Goal: Information Seeking & Learning: Learn about a topic

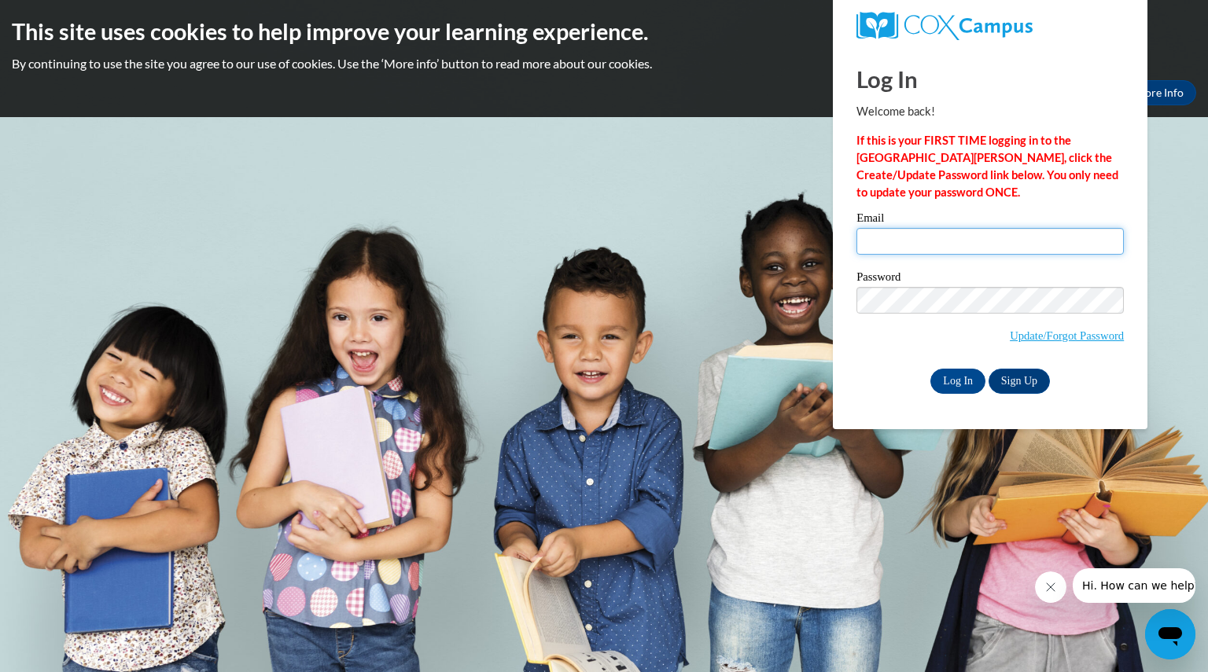
click at [973, 230] on input "Email" at bounding box center [989, 241] width 267 height 27
type input "talabaclauren@aasd.k12.wi.us"
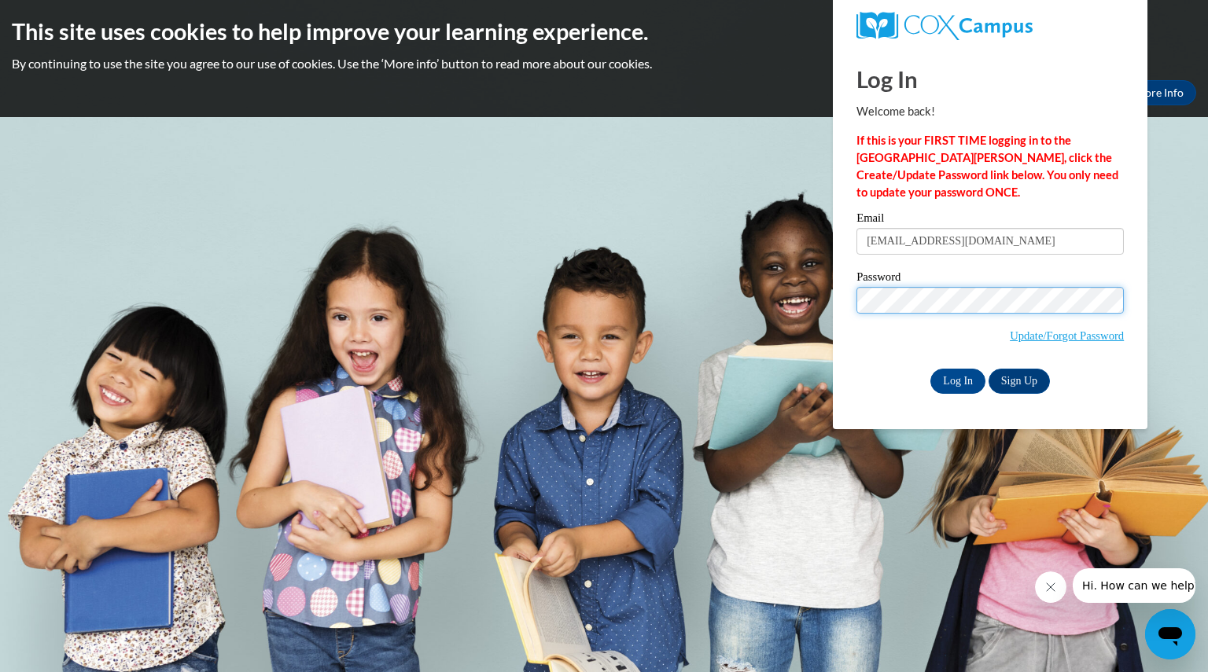
click at [930, 369] on input "Log In" at bounding box center [957, 381] width 55 height 25
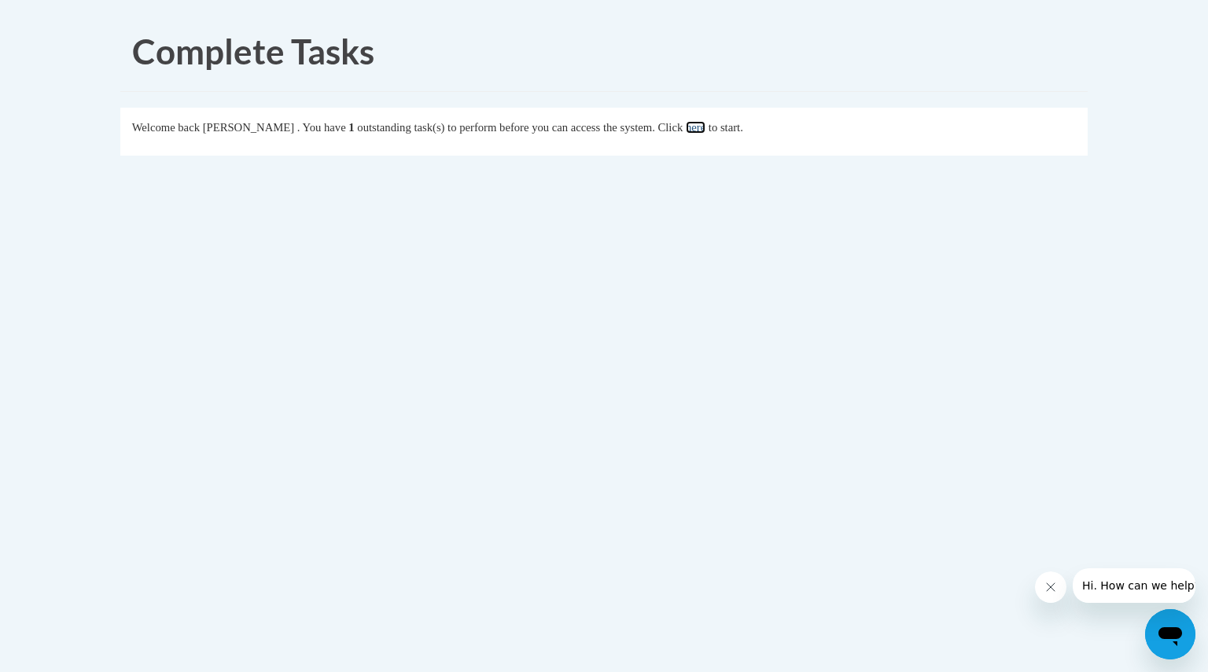
click at [705, 123] on link "here" at bounding box center [696, 127] width 20 height 13
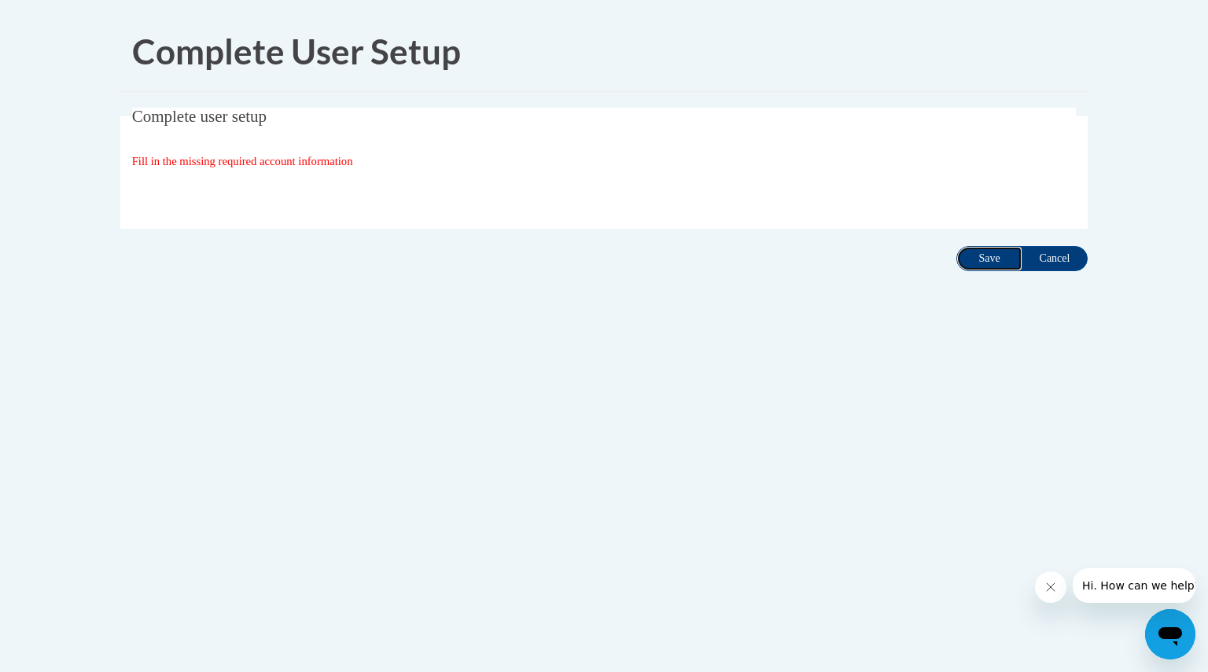
click at [1002, 246] on input "Save" at bounding box center [989, 258] width 66 height 25
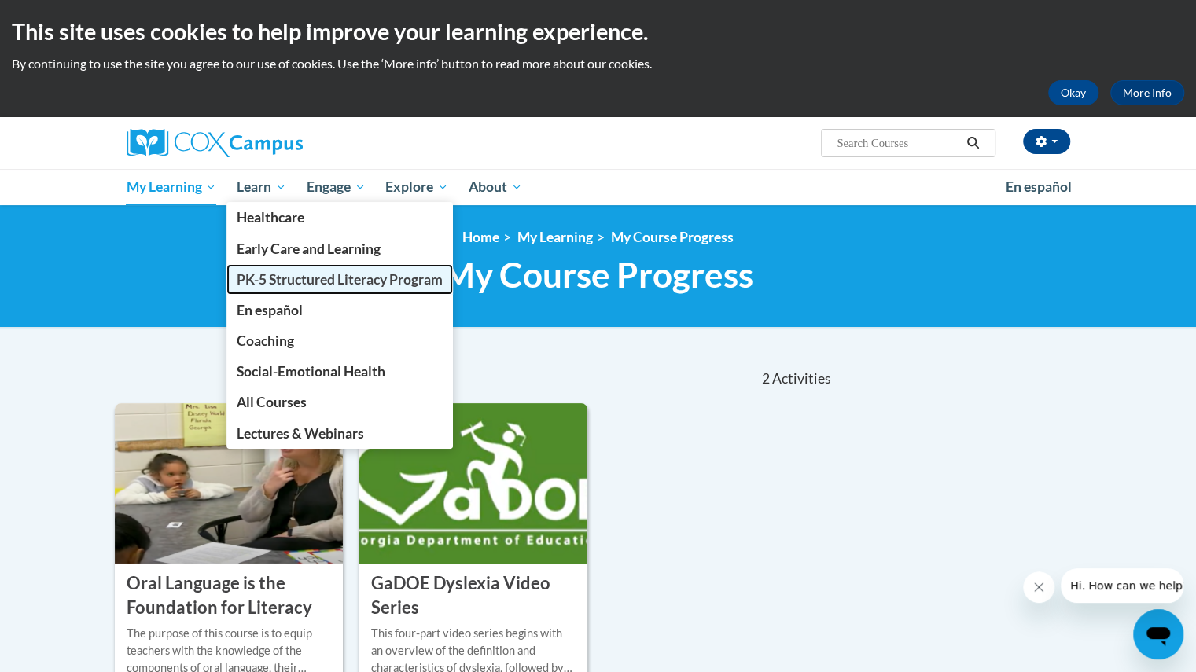
click at [314, 280] on span "PK-5 Structured Literacy Program" at bounding box center [340, 279] width 206 height 17
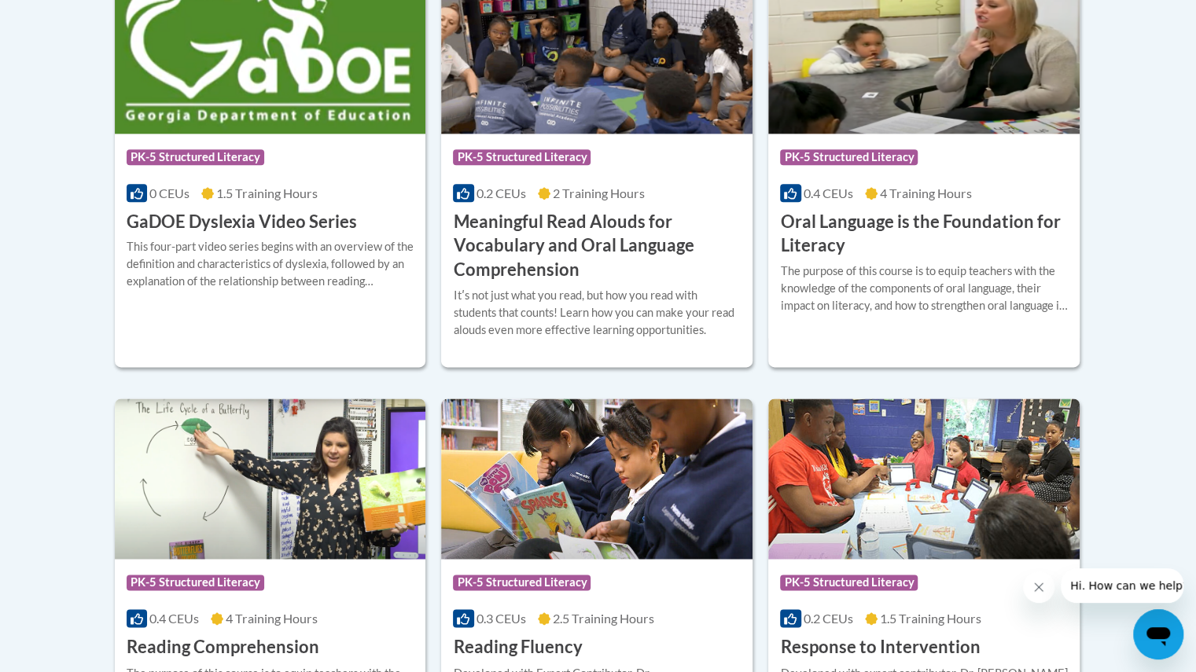
scroll to position [1129, 0]
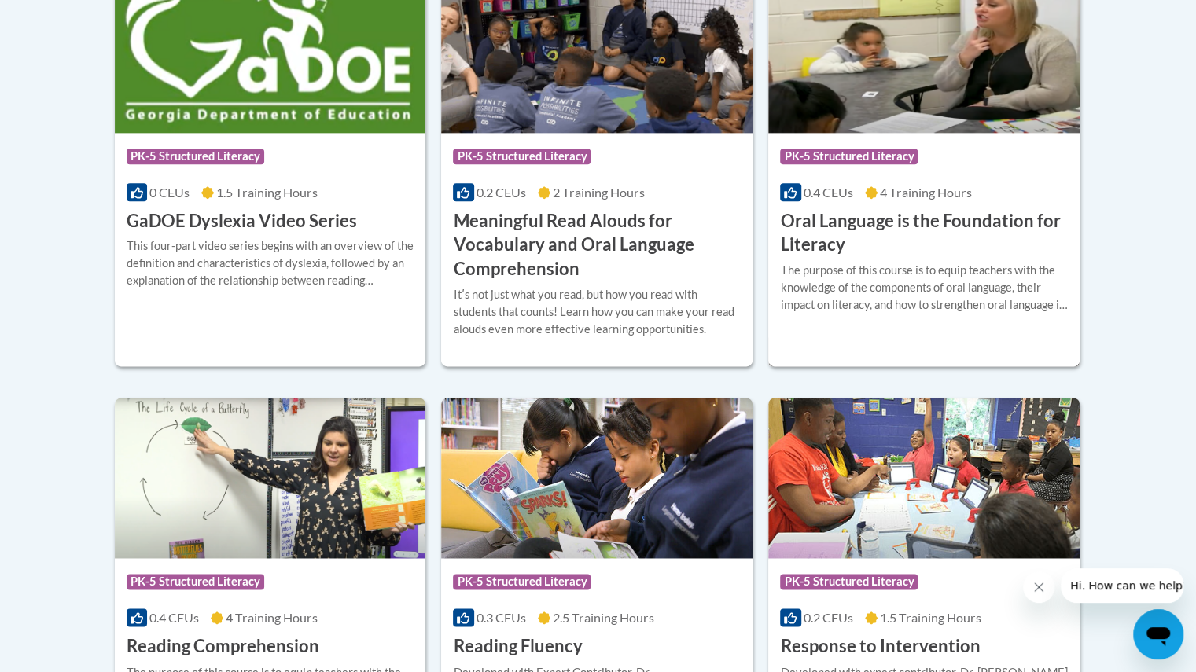
click at [899, 137] on div "Course Category: PK-5 Structured Literacy 0.4 CEUs 4 Training Hours COURSE Oral…" at bounding box center [923, 195] width 311 height 125
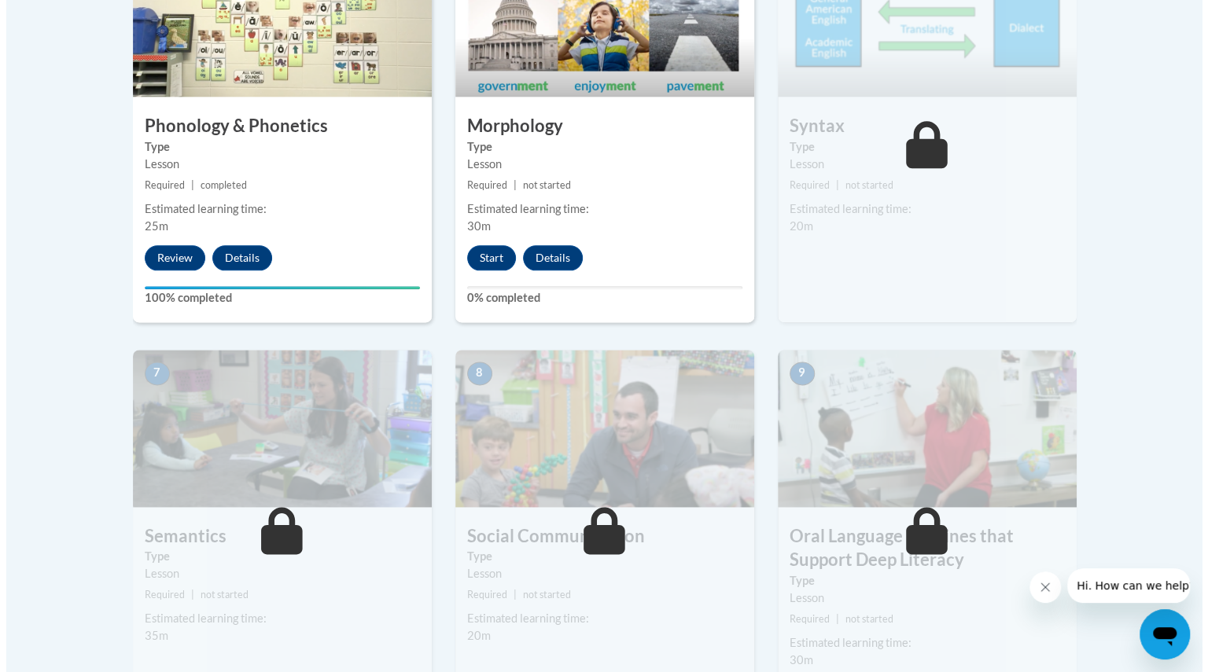
scroll to position [1049, 0]
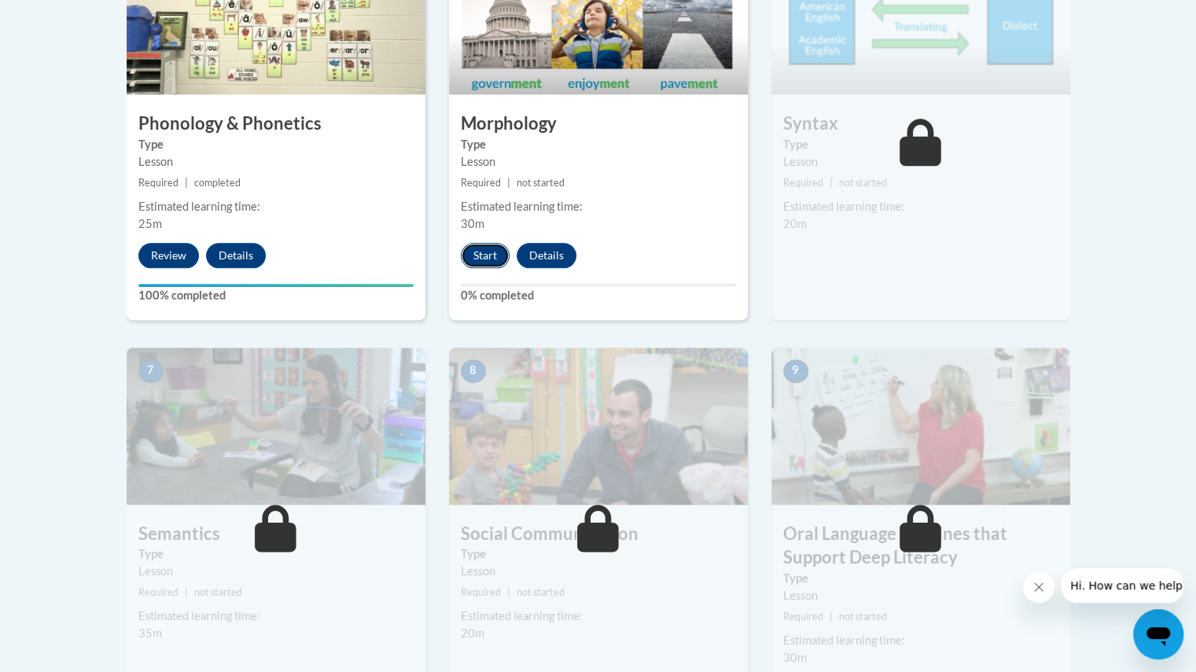
click at [476, 248] on button "Start" at bounding box center [485, 255] width 49 height 25
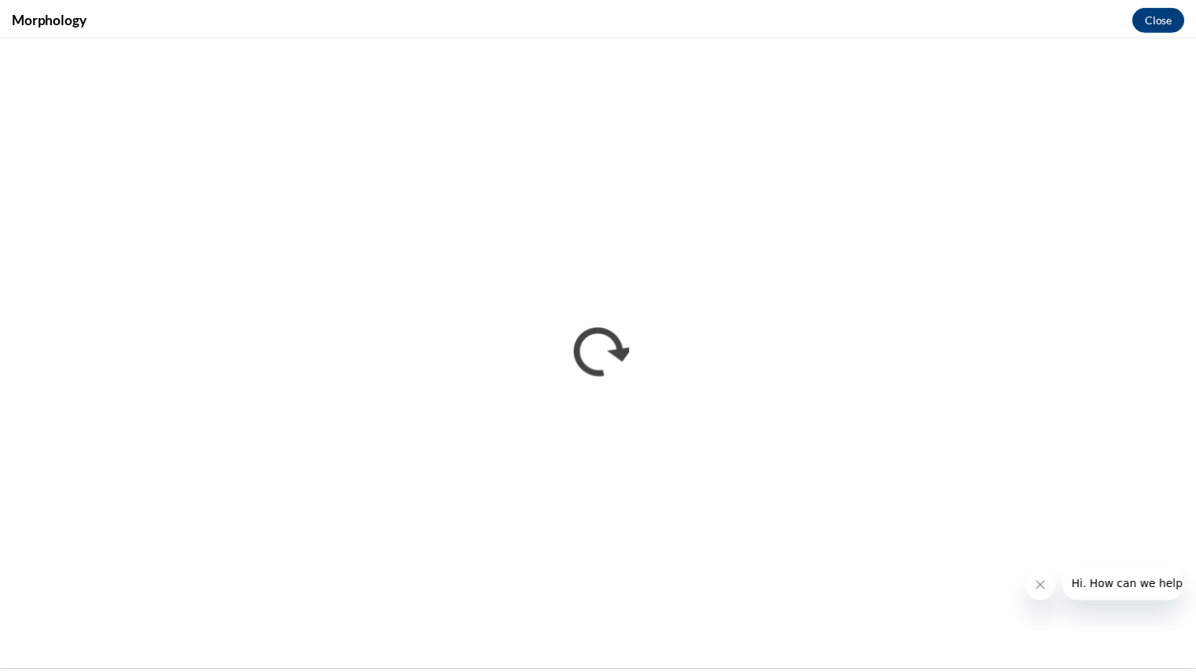
scroll to position [0, 0]
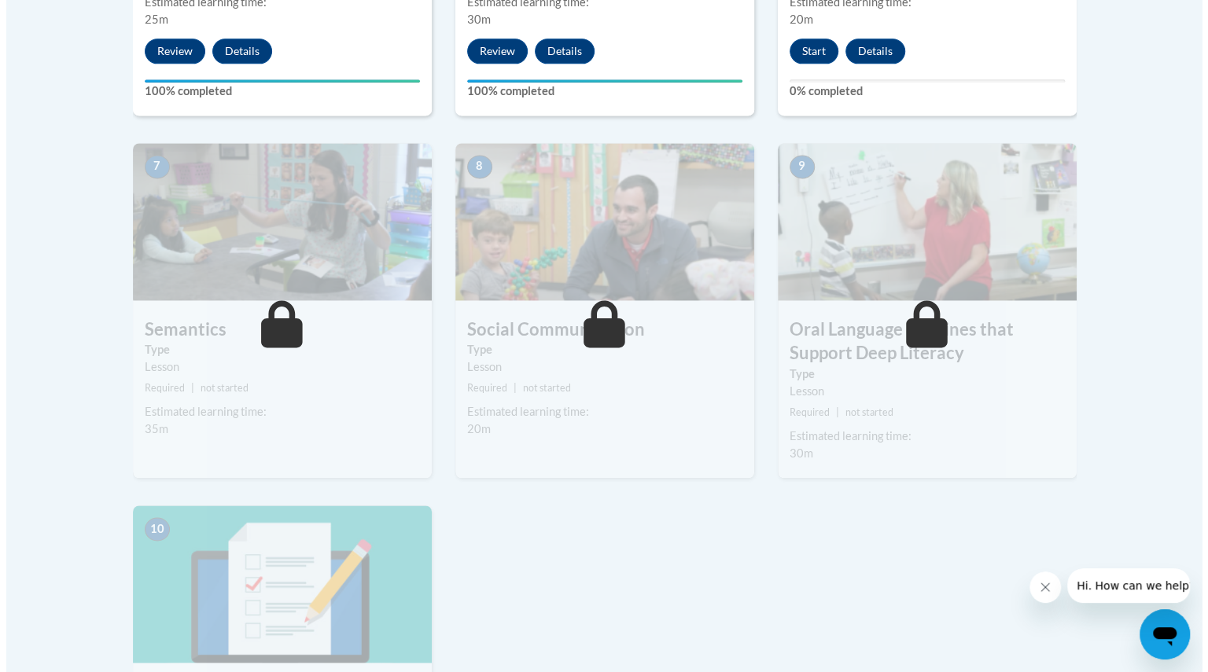
scroll to position [1252, 0]
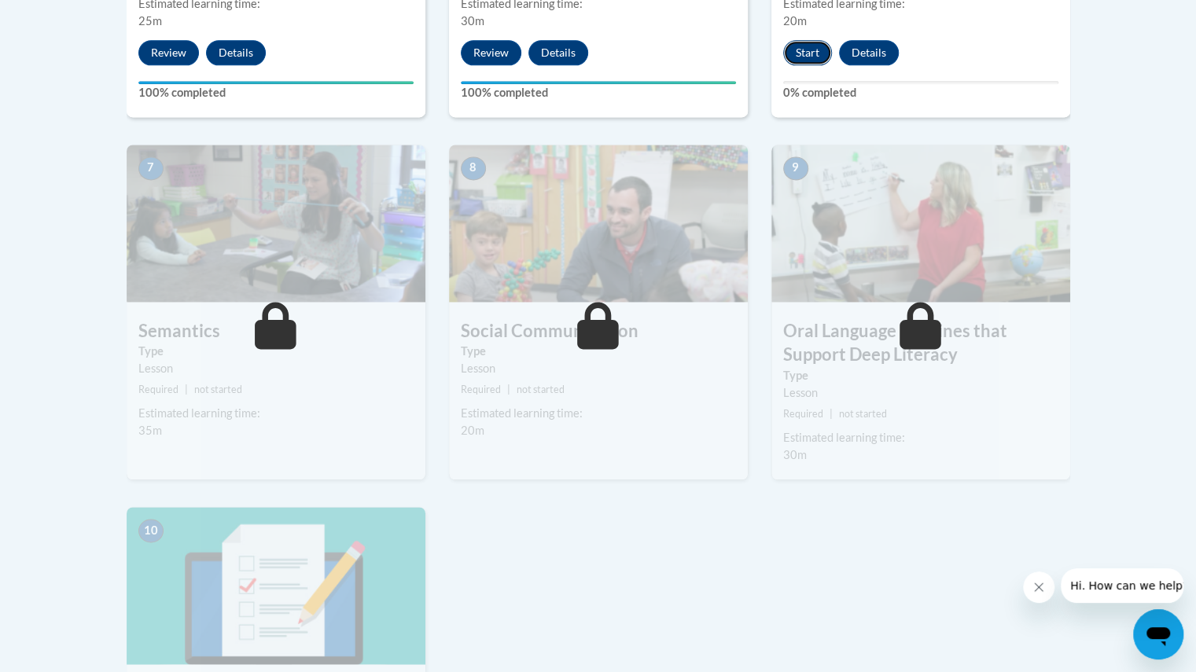
click at [799, 45] on button "Start" at bounding box center [807, 52] width 49 height 25
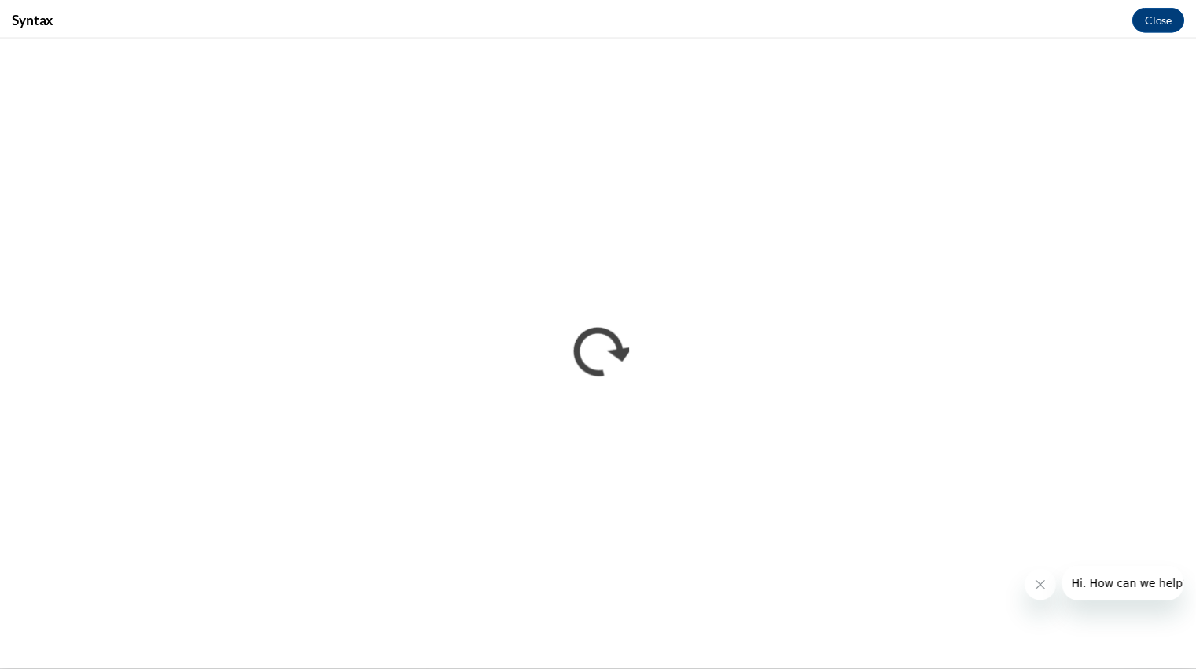
scroll to position [0, 0]
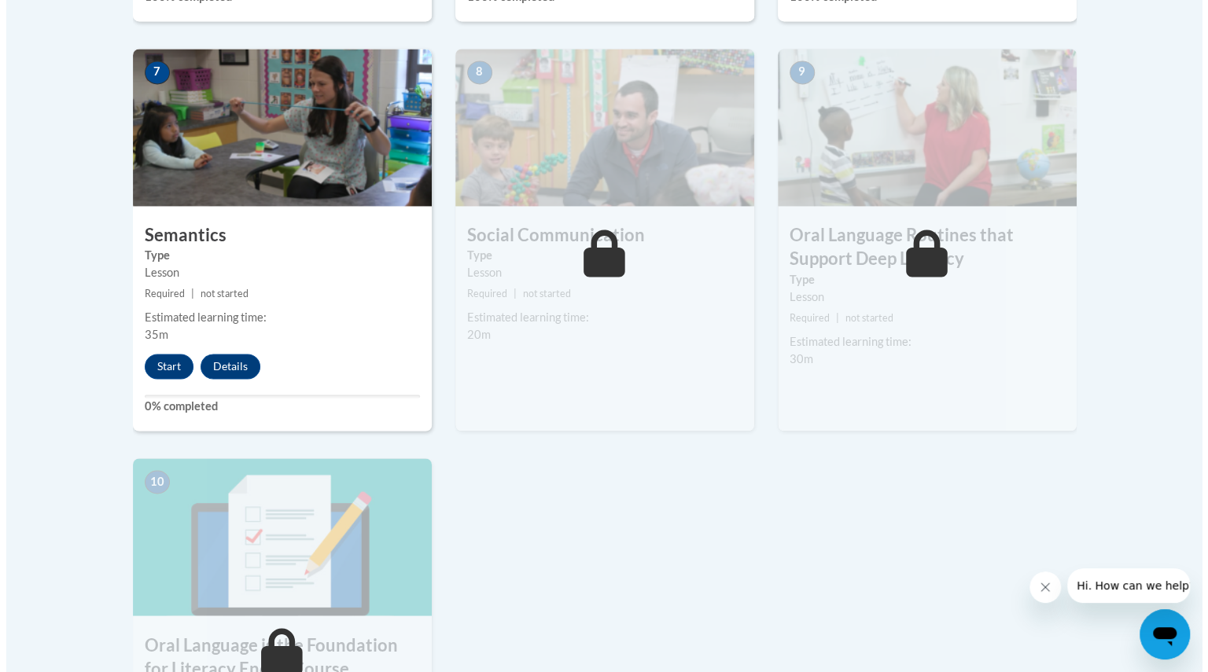
scroll to position [1348, 0]
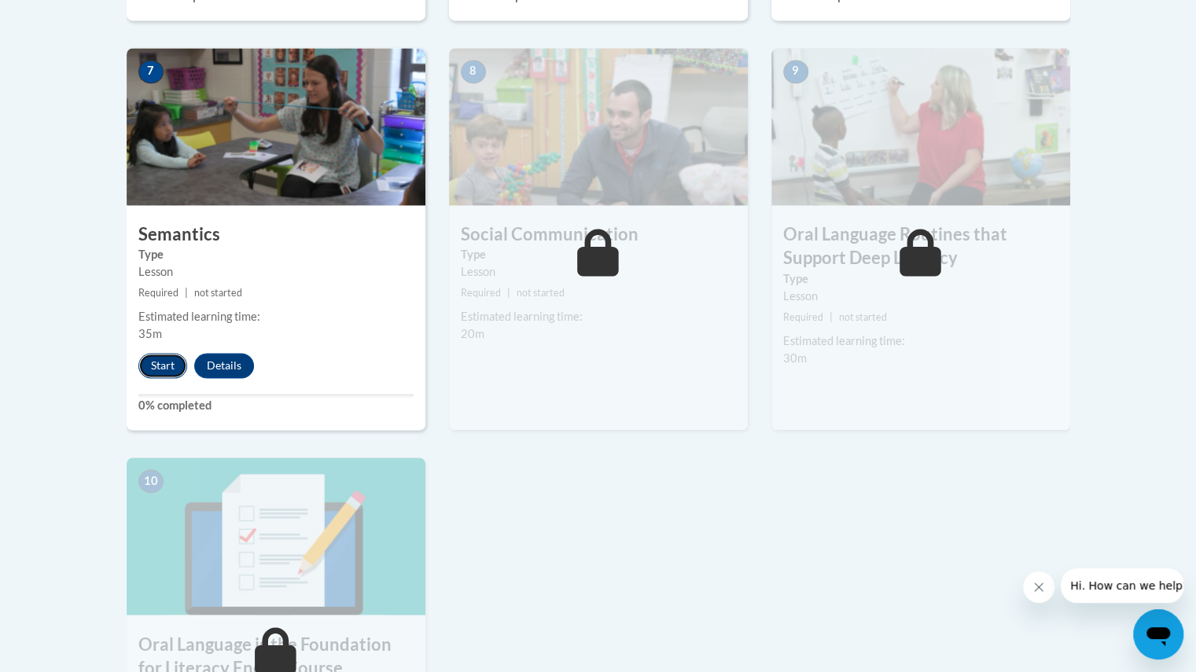
click at [173, 367] on button "Start" at bounding box center [162, 365] width 49 height 25
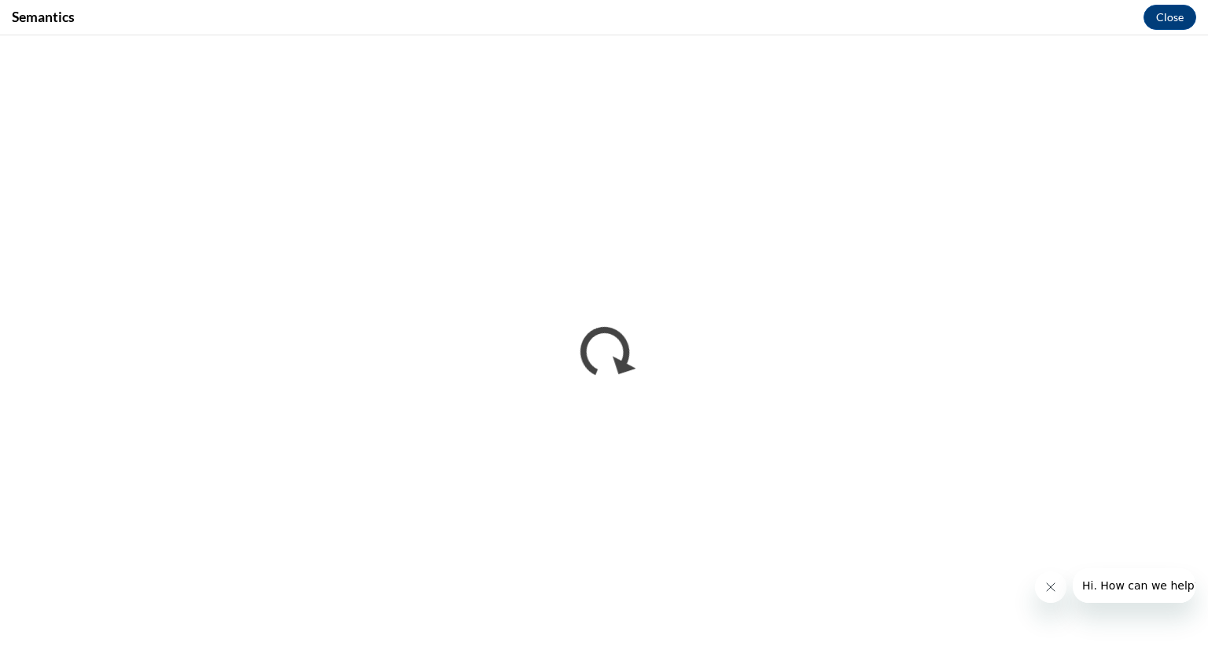
scroll to position [0, 0]
